Goal: Information Seeking & Learning: Compare options

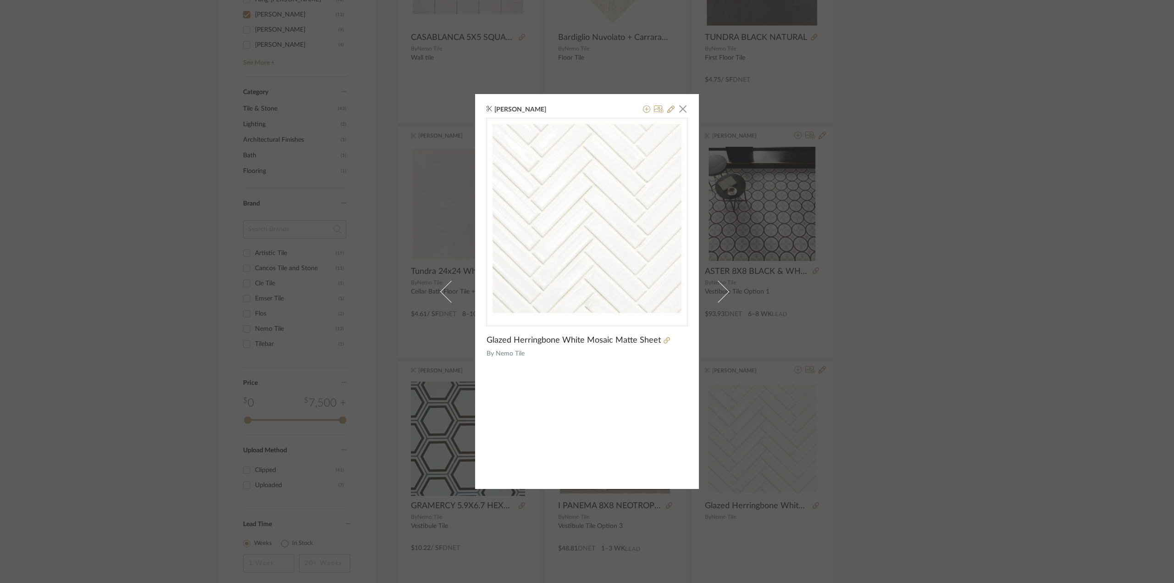
click at [148, 212] on div "[PERSON_NAME] × Glazed Herringbone White Mosaic Matte Sheet By [PERSON_NAME]" at bounding box center [587, 291] width 1174 height 583
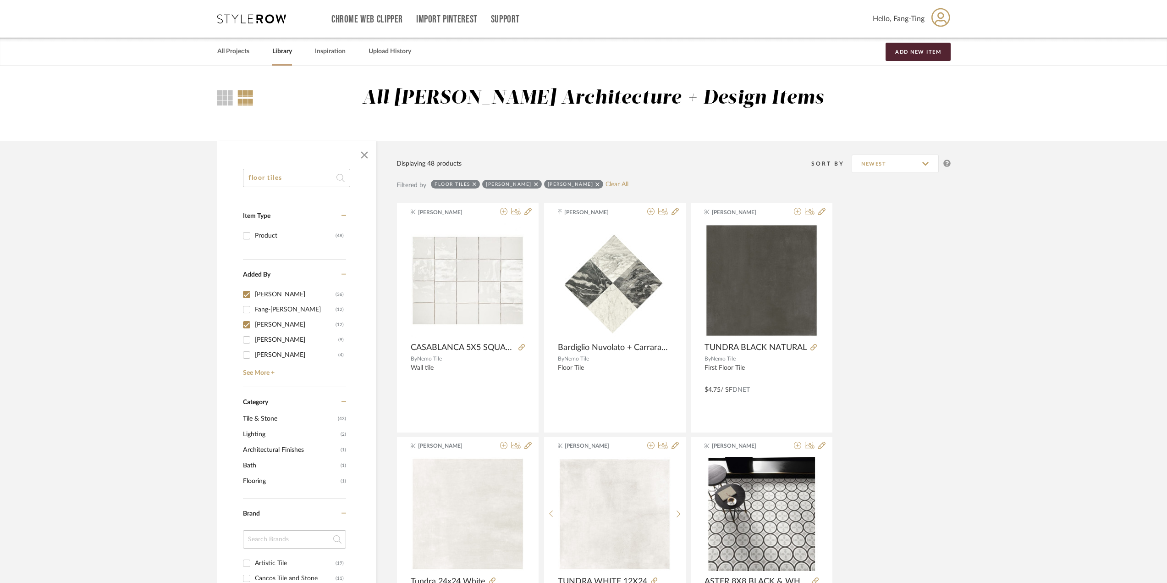
click at [293, 176] on input "floor tiles" at bounding box center [296, 178] width 107 height 18
type input "ceiling"
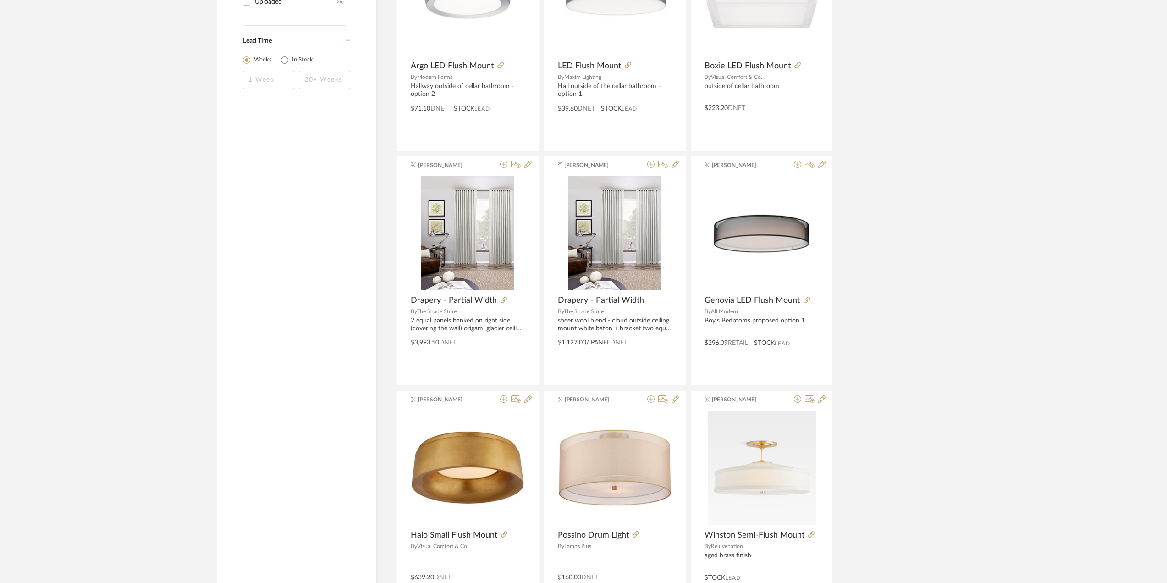
scroll to position [1055, 0]
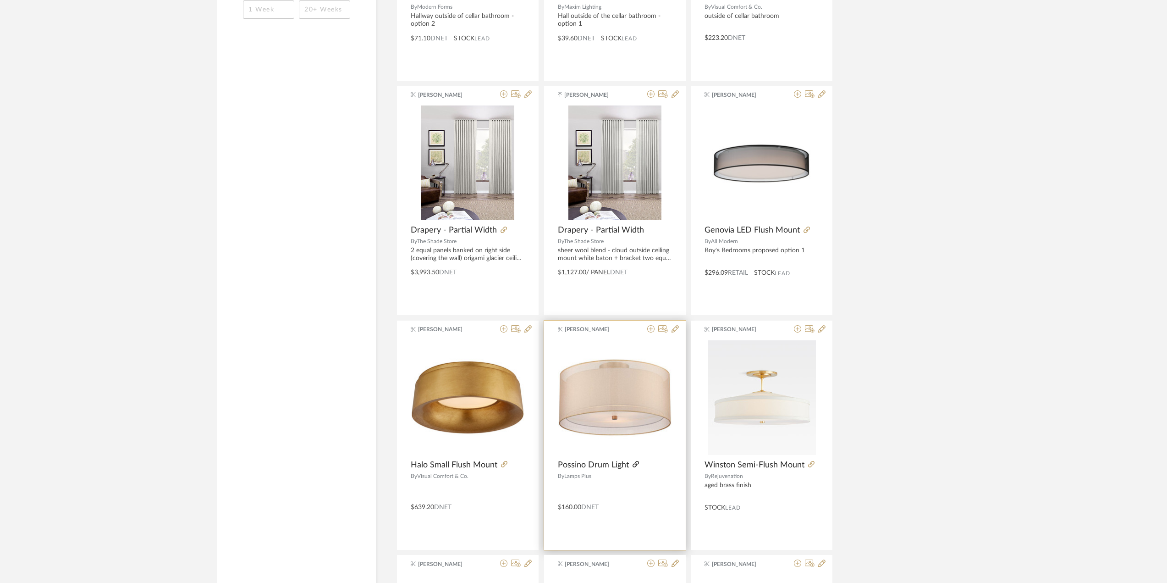
click at [633, 462] on icon at bounding box center [636, 464] width 6 height 6
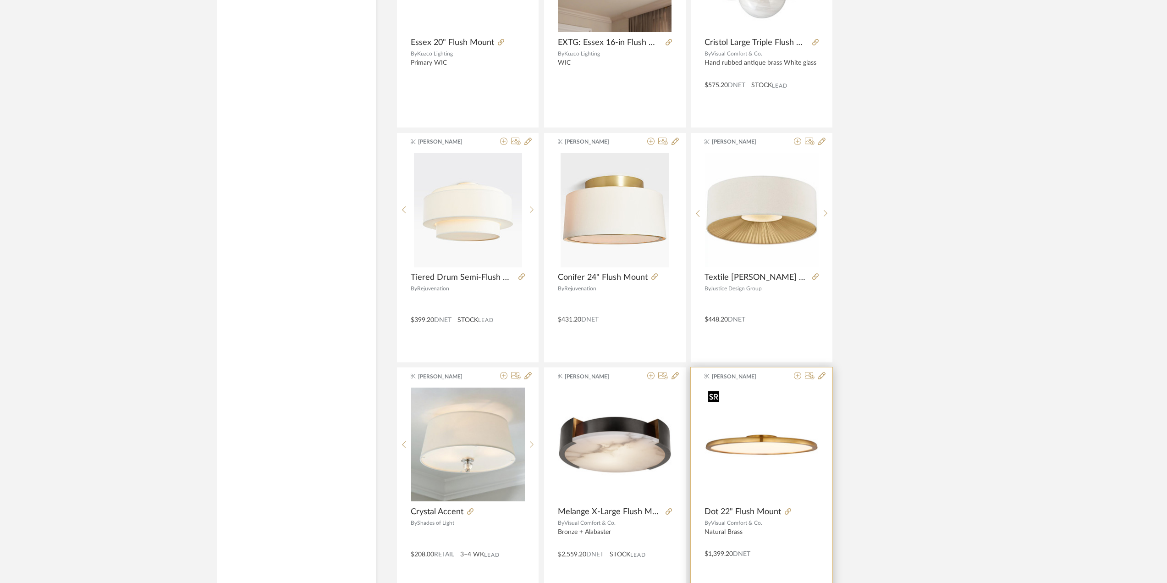
scroll to position [2201, 0]
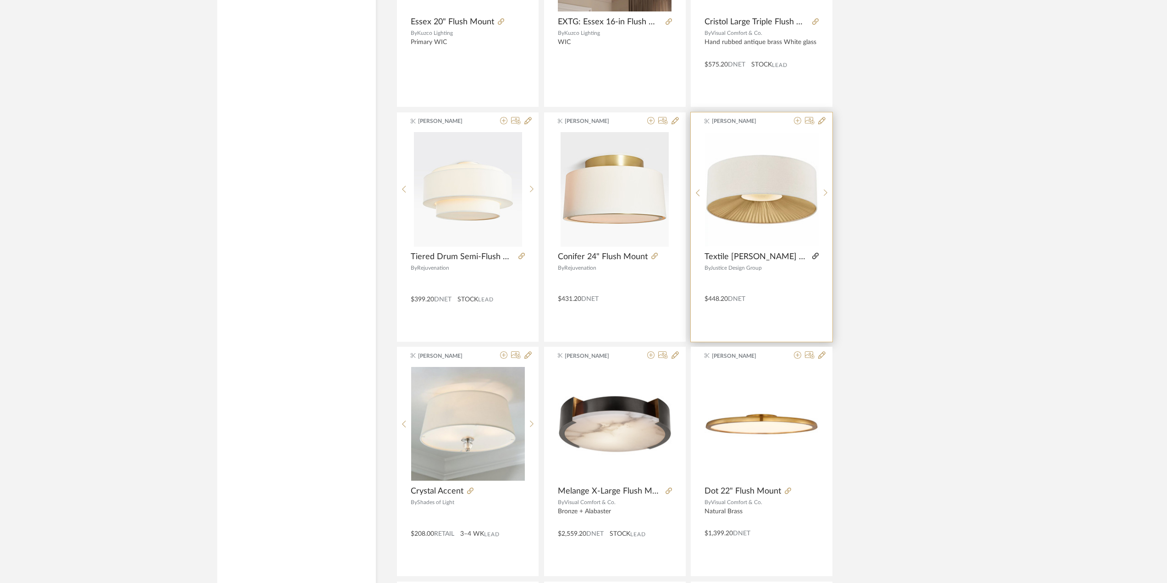
click at [818, 254] on icon at bounding box center [816, 256] width 6 height 6
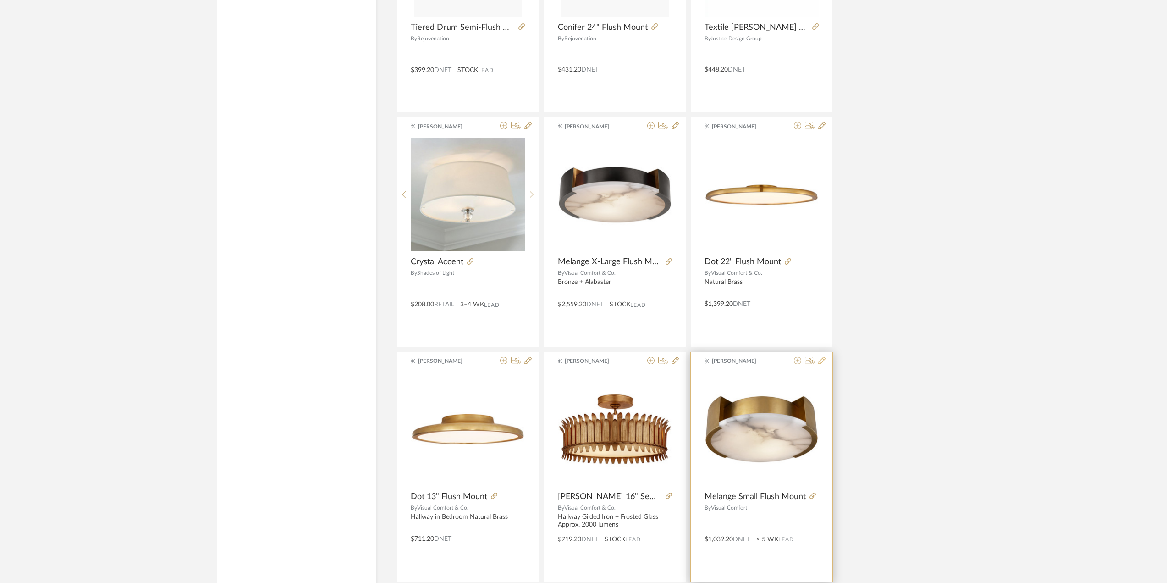
scroll to position [2526, 0]
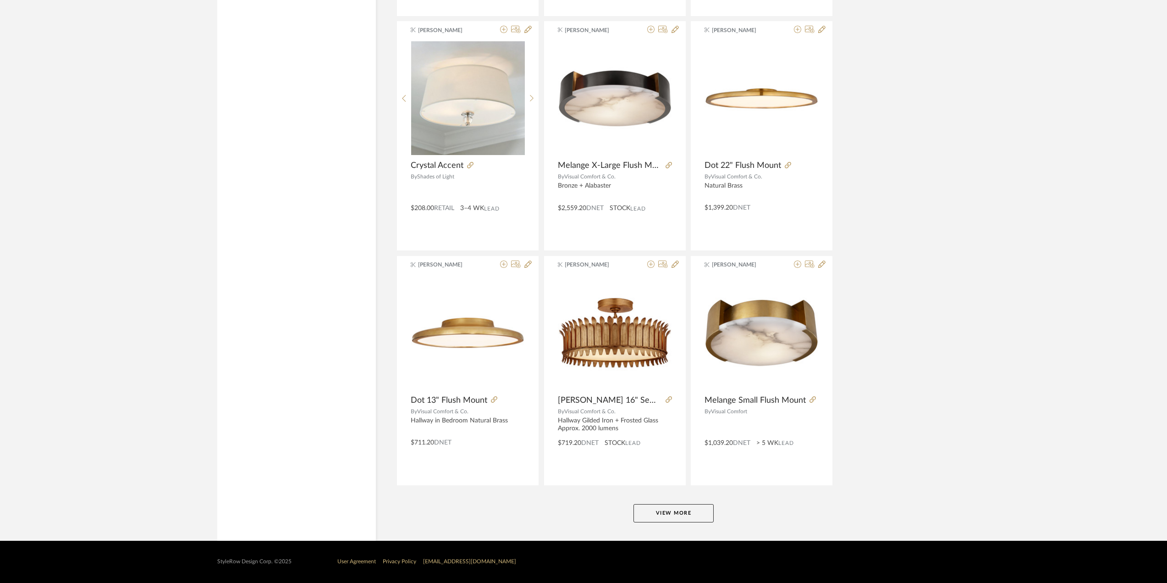
click at [677, 513] on button "View More" at bounding box center [674, 513] width 80 height 18
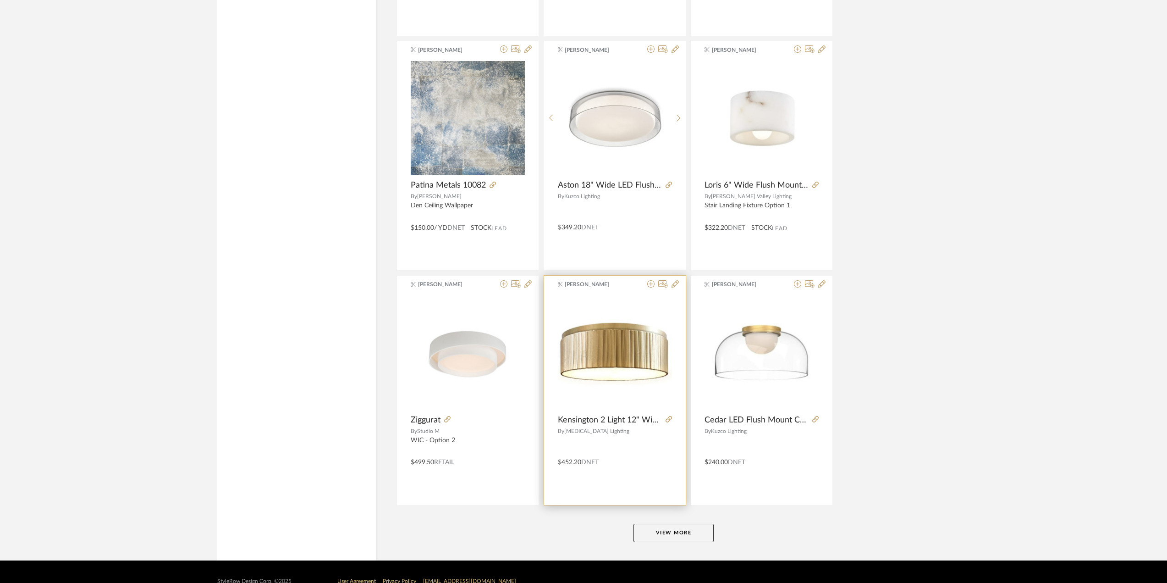
scroll to position [5341, 0]
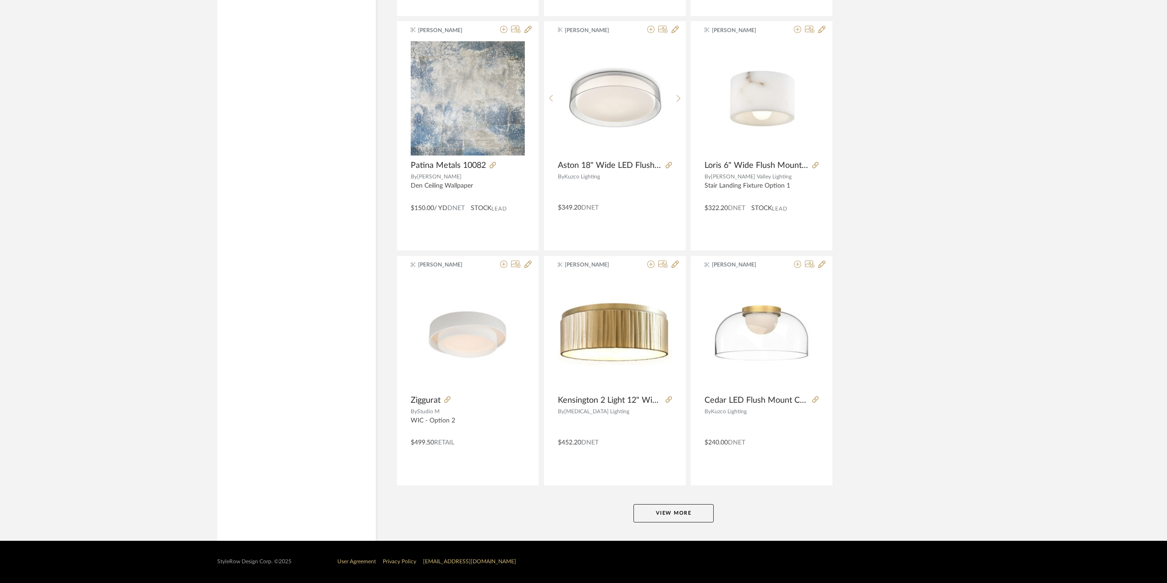
click at [659, 515] on button "View More" at bounding box center [674, 513] width 80 height 18
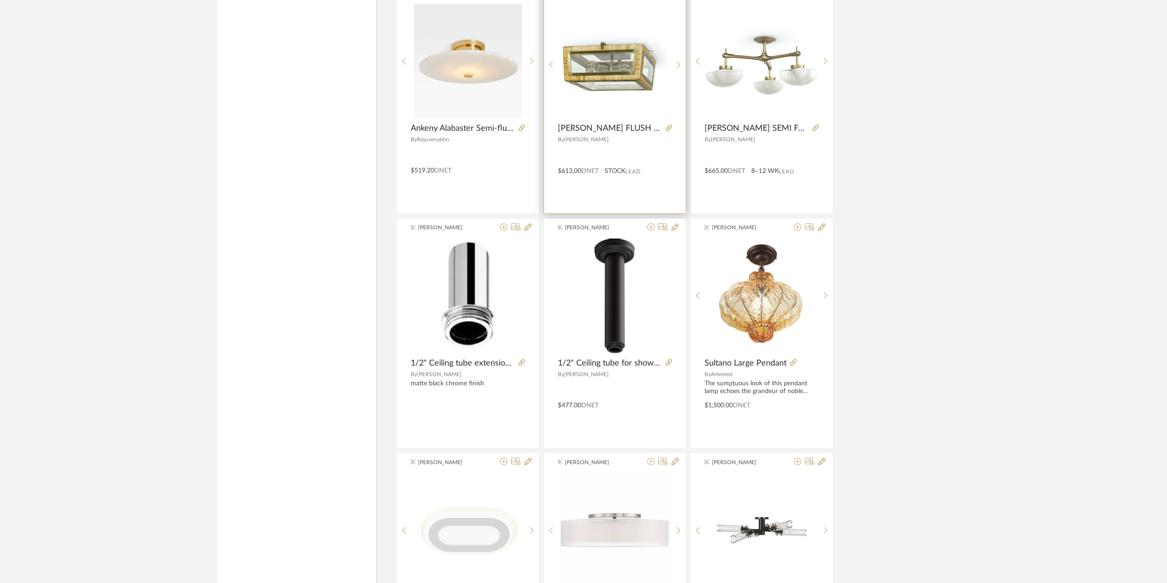
scroll to position [6258, 0]
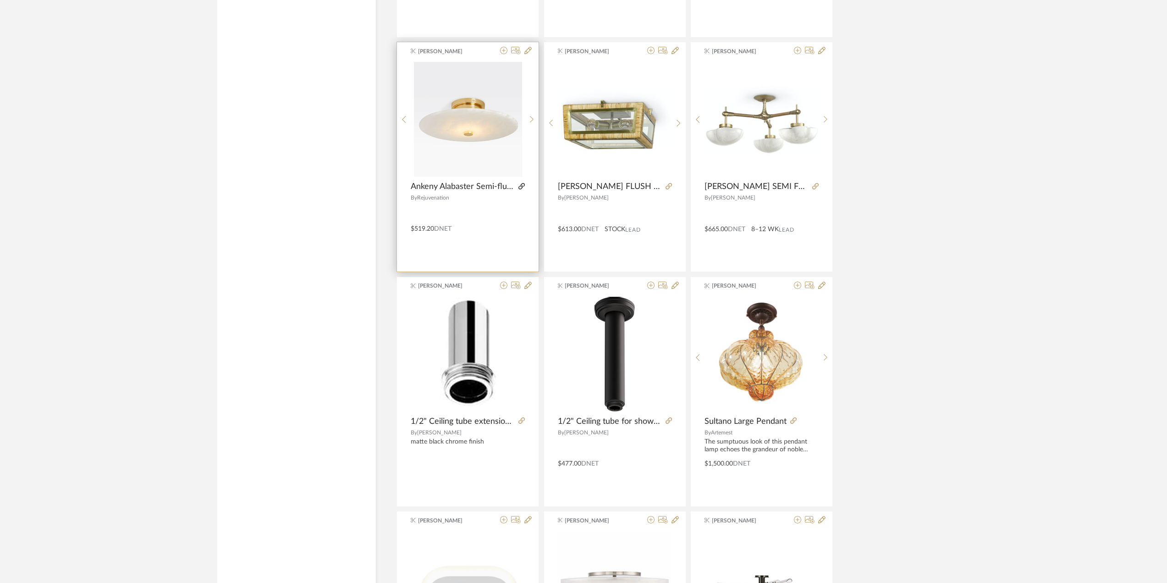
click at [523, 188] on icon at bounding box center [522, 186] width 6 height 6
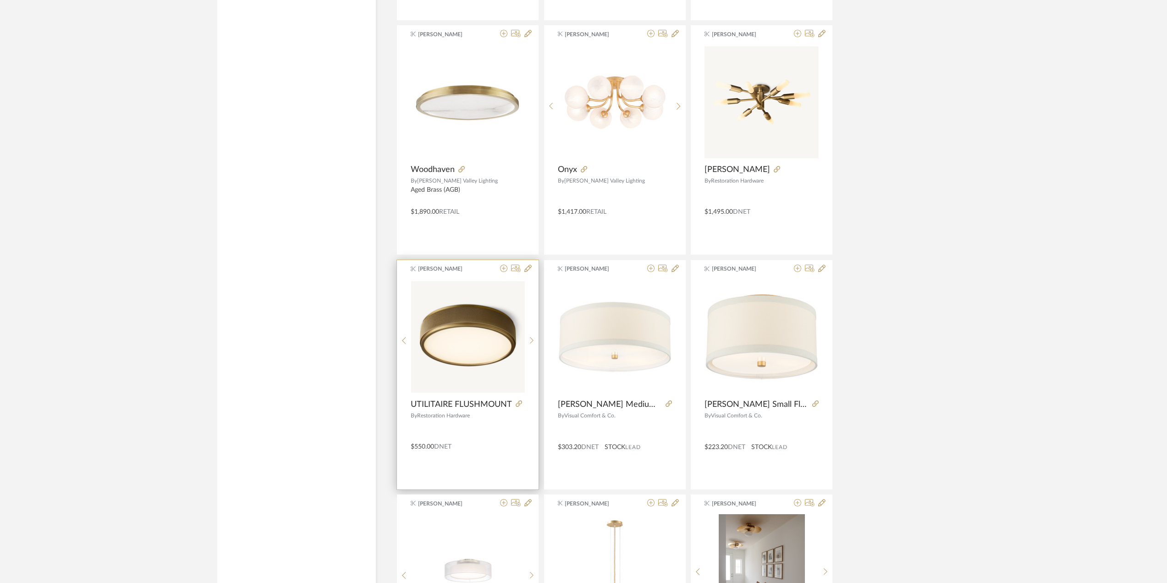
scroll to position [3461, 0]
click at [488, 354] on img "0" at bounding box center [468, 336] width 114 height 111
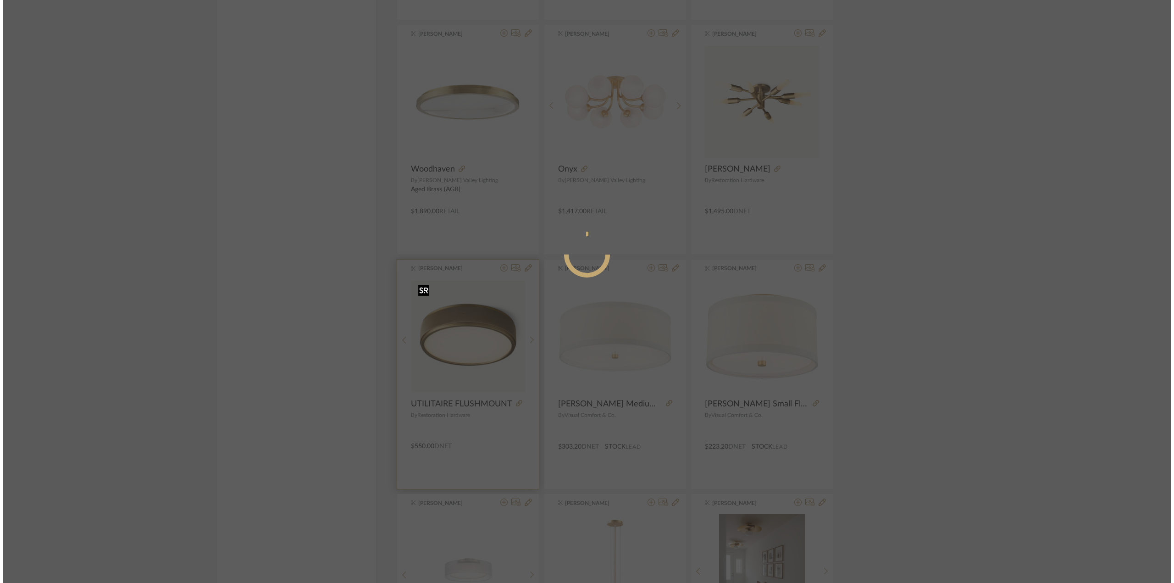
scroll to position [0, 0]
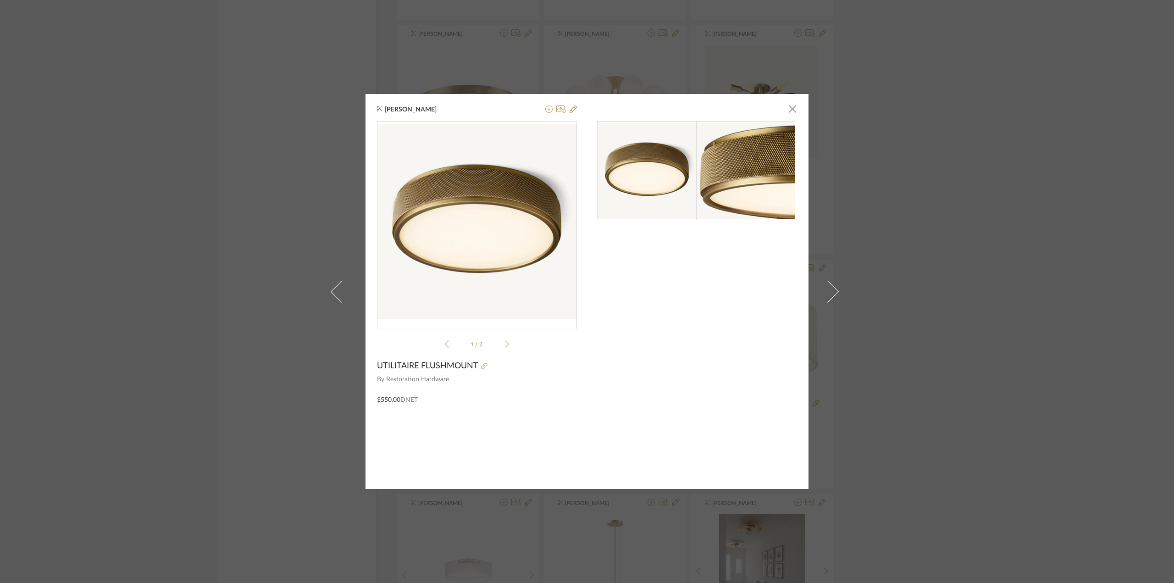
click at [484, 365] on icon at bounding box center [484, 366] width 6 height 6
drag, startPoint x: 297, startPoint y: 115, endPoint x: 362, endPoint y: 213, distance: 118.0
click at [296, 115] on div "[PERSON_NAME] × 1 / 2 UTILITAIRE FLUSHMOUNT By Restoration Hardware $550.00 DNET" at bounding box center [587, 291] width 1174 height 583
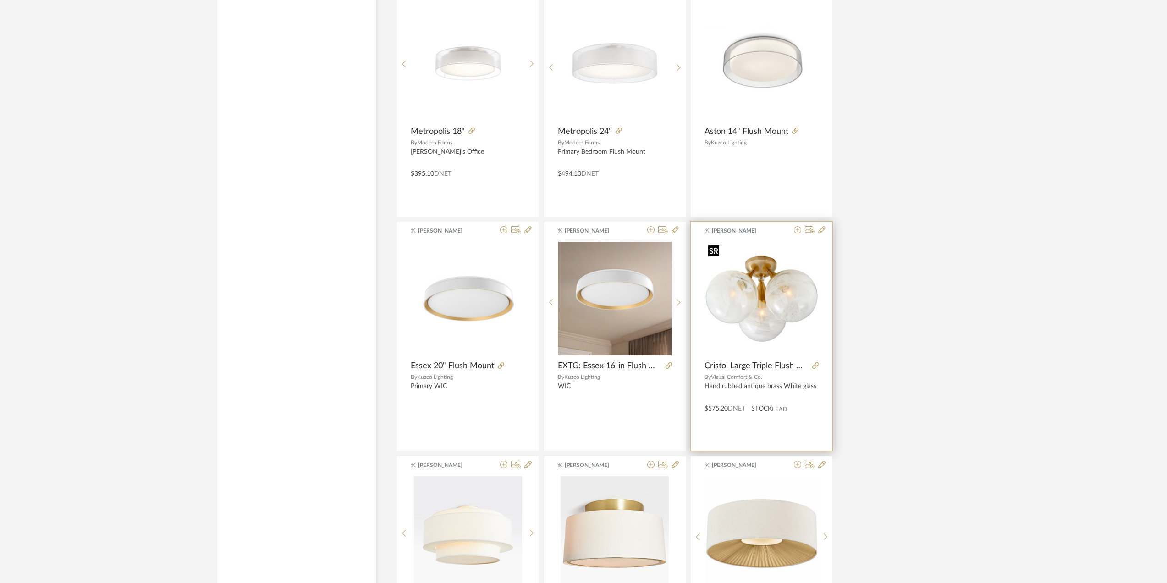
scroll to position [1856, 0]
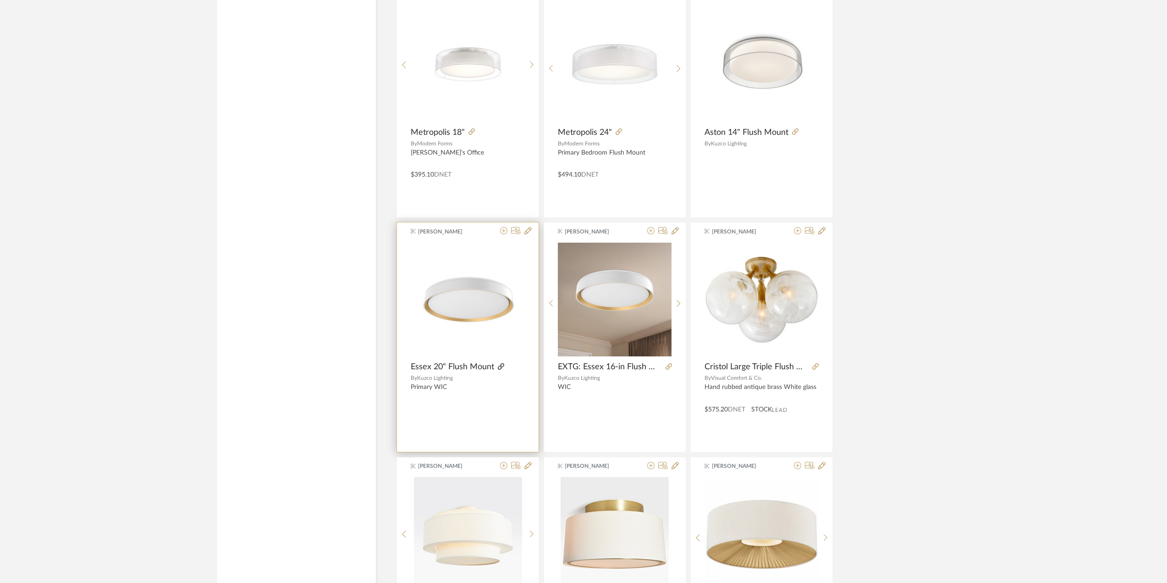
click at [498, 366] on icon at bounding box center [501, 366] width 6 height 6
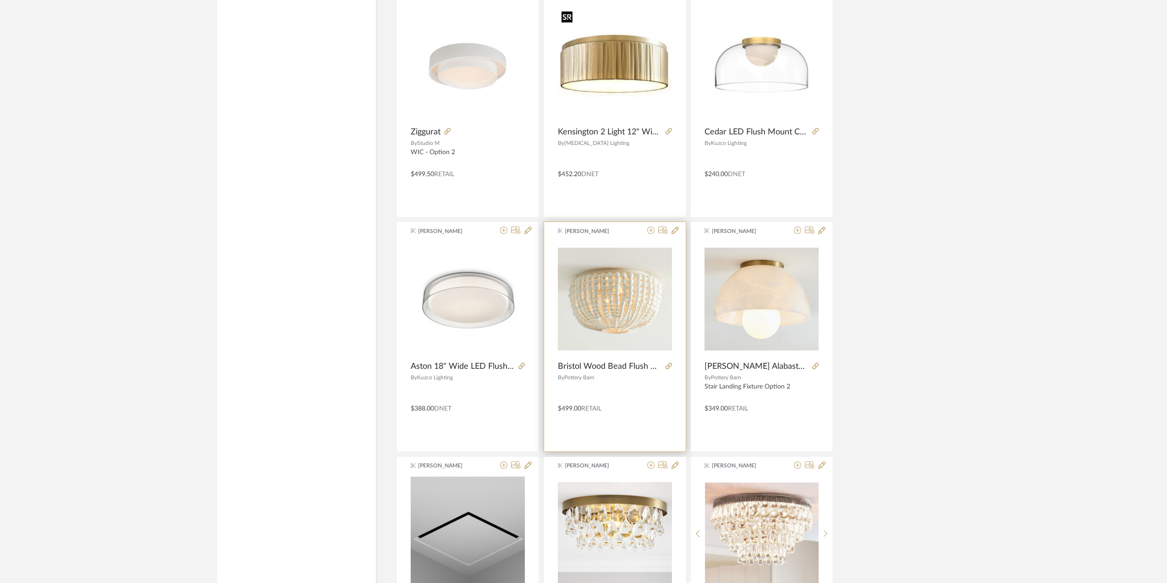
scroll to position [5662, 0]
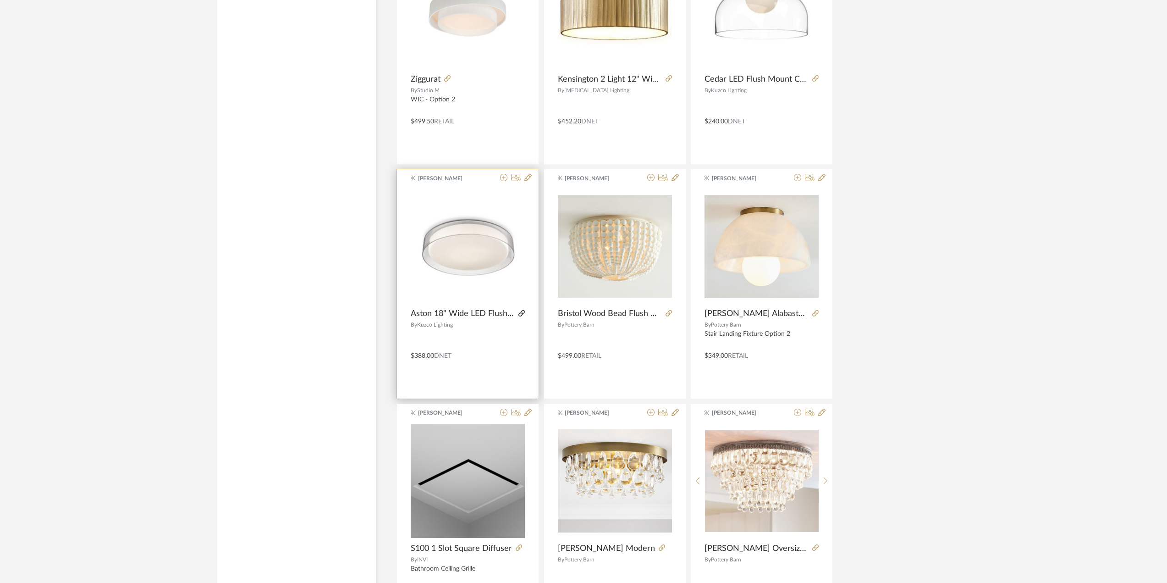
click at [522, 312] on icon at bounding box center [522, 313] width 6 height 6
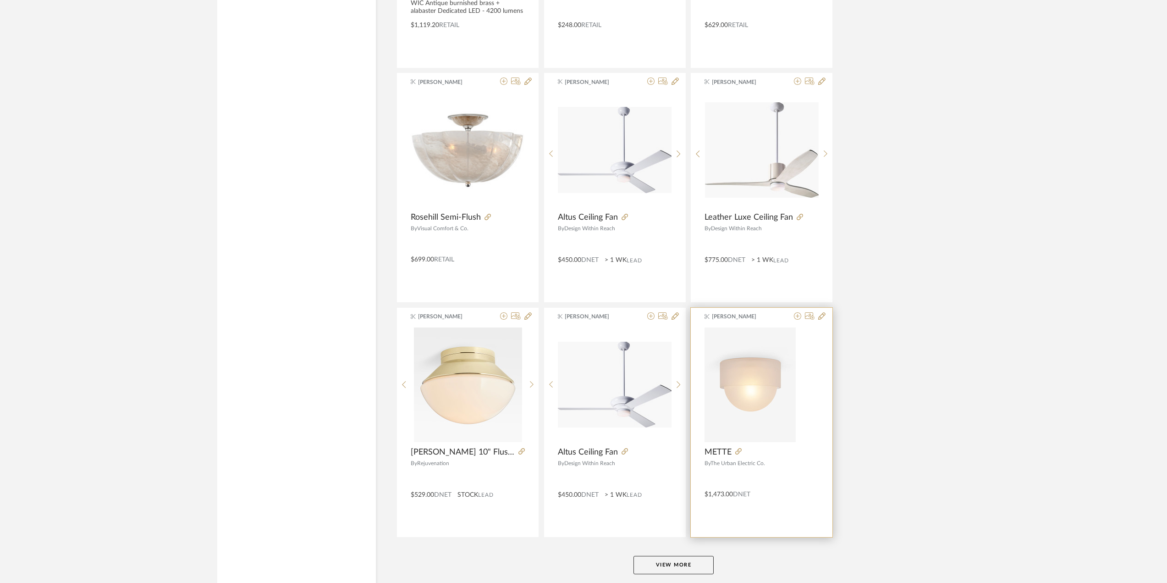
scroll to position [8155, 0]
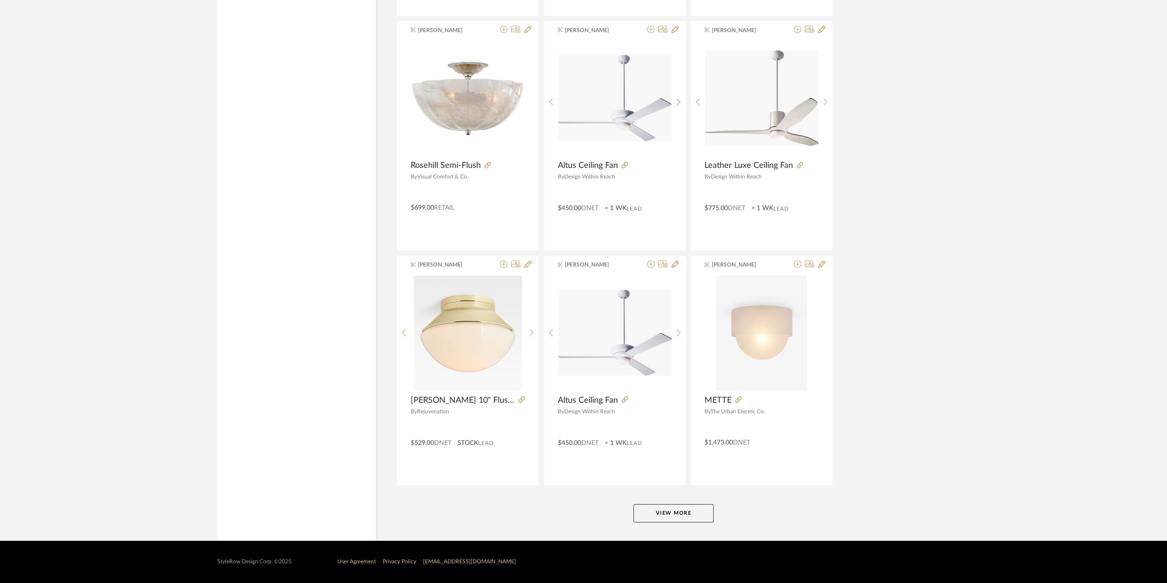
click at [697, 512] on button "View More" at bounding box center [674, 513] width 80 height 18
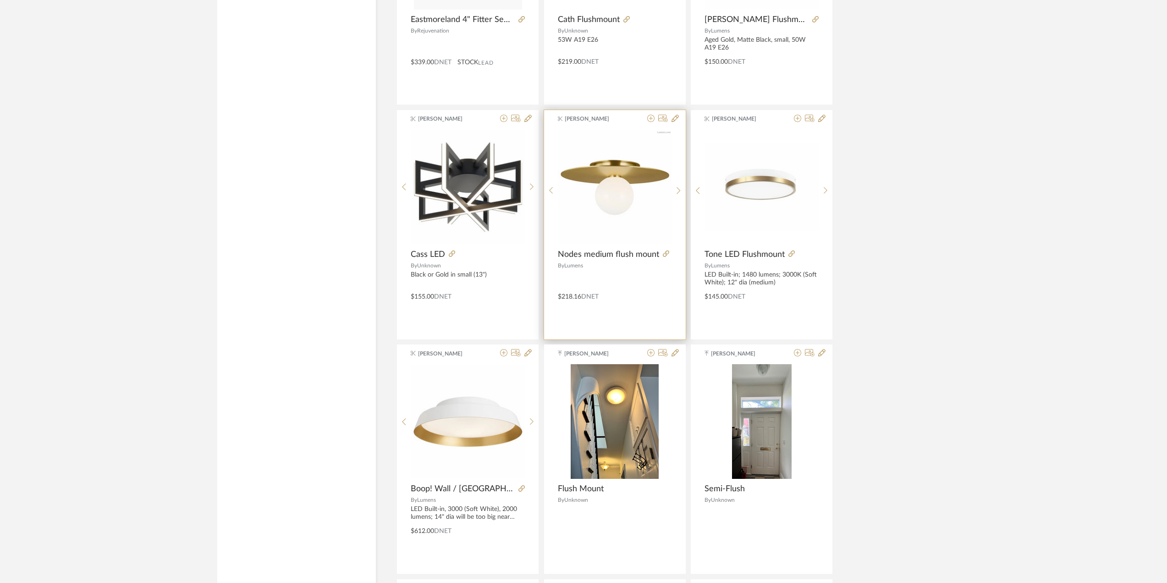
scroll to position [9256, 0]
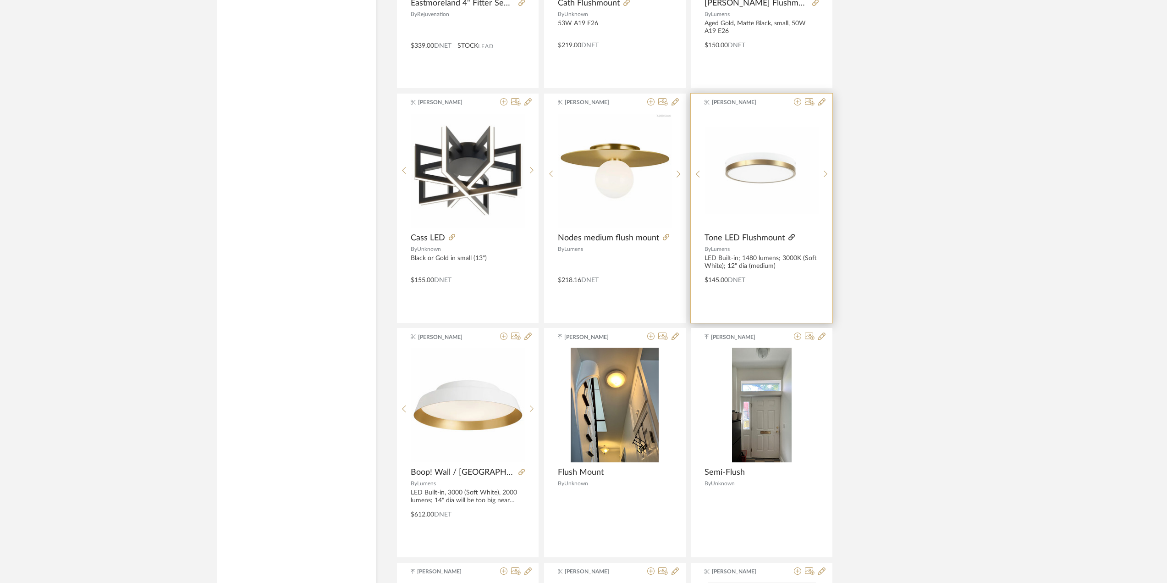
click at [793, 237] on icon at bounding box center [792, 237] width 6 height 6
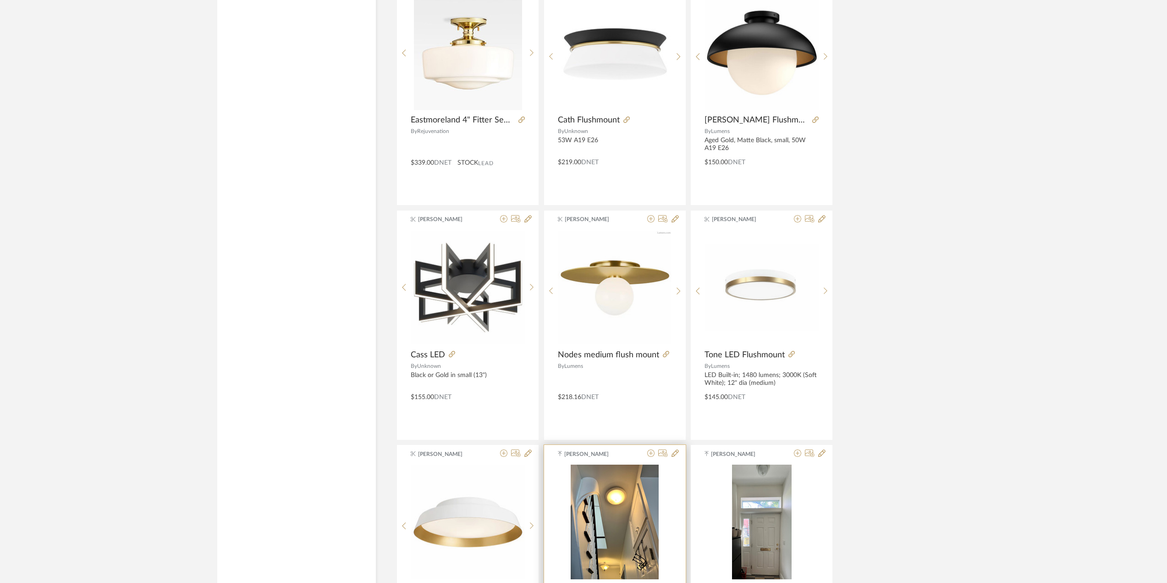
scroll to position [9026, 0]
